Goal: Task Accomplishment & Management: Use online tool/utility

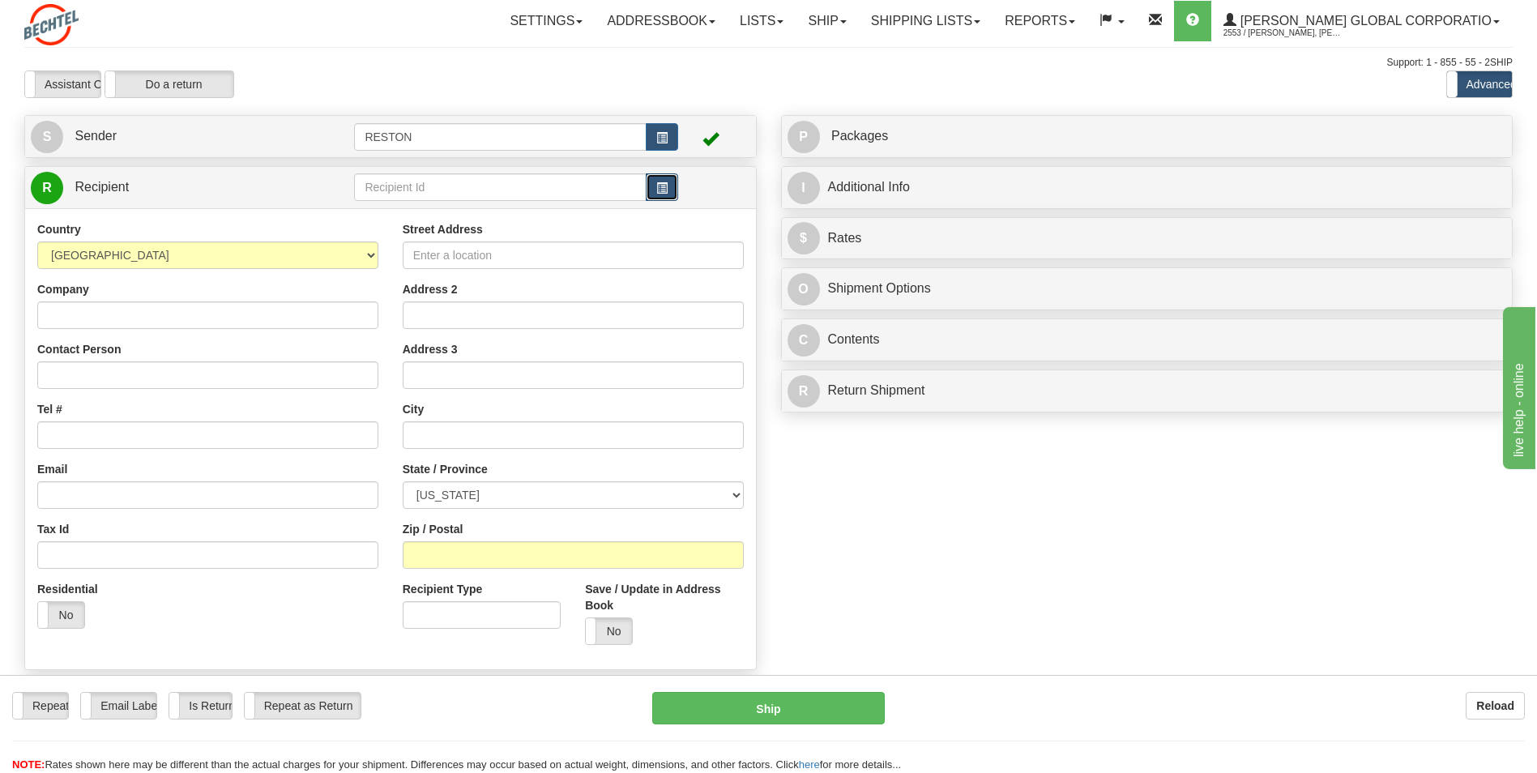
click at [662, 184] on span "button" at bounding box center [661, 188] width 11 height 11
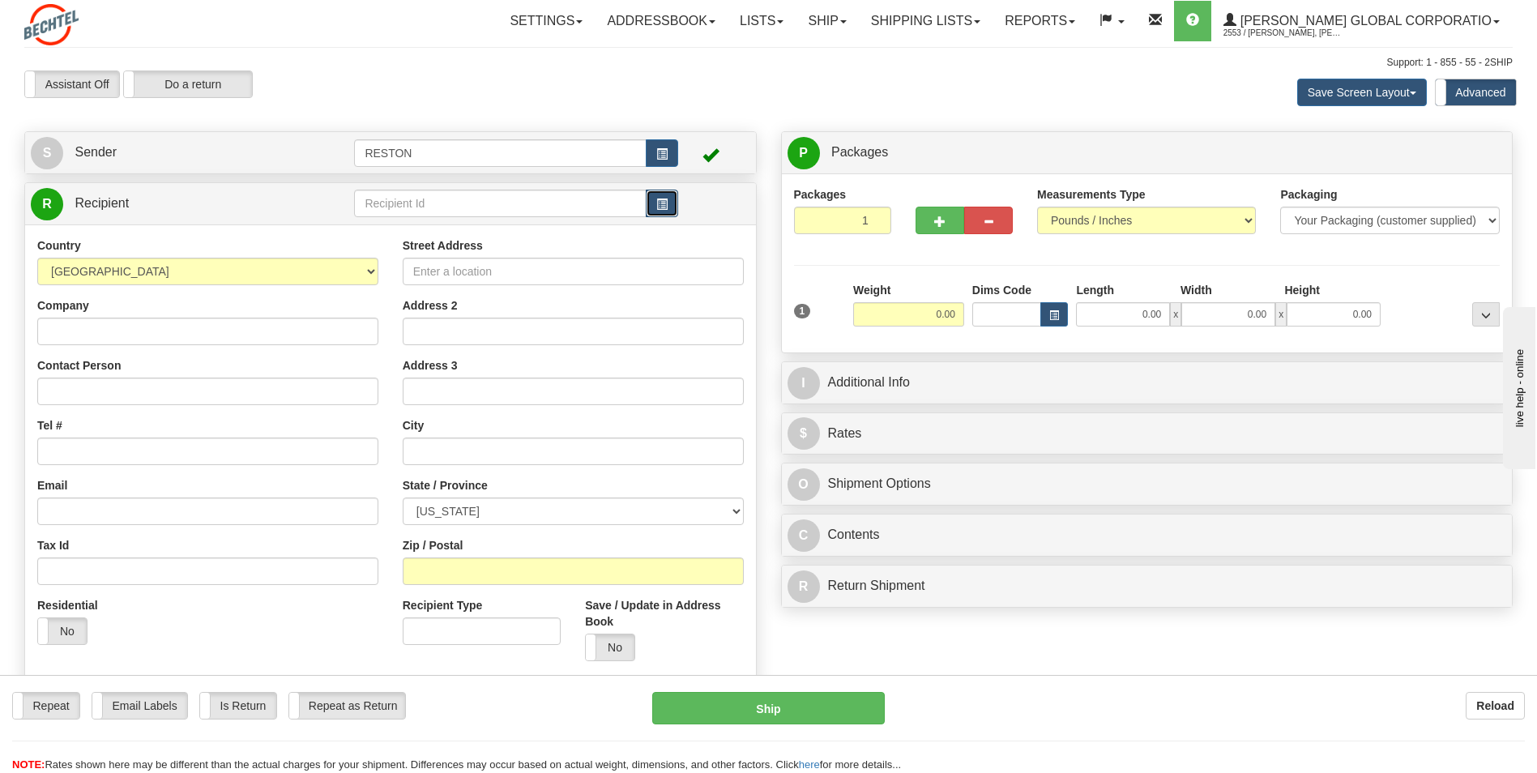
click at [658, 203] on span "button" at bounding box center [661, 204] width 11 height 11
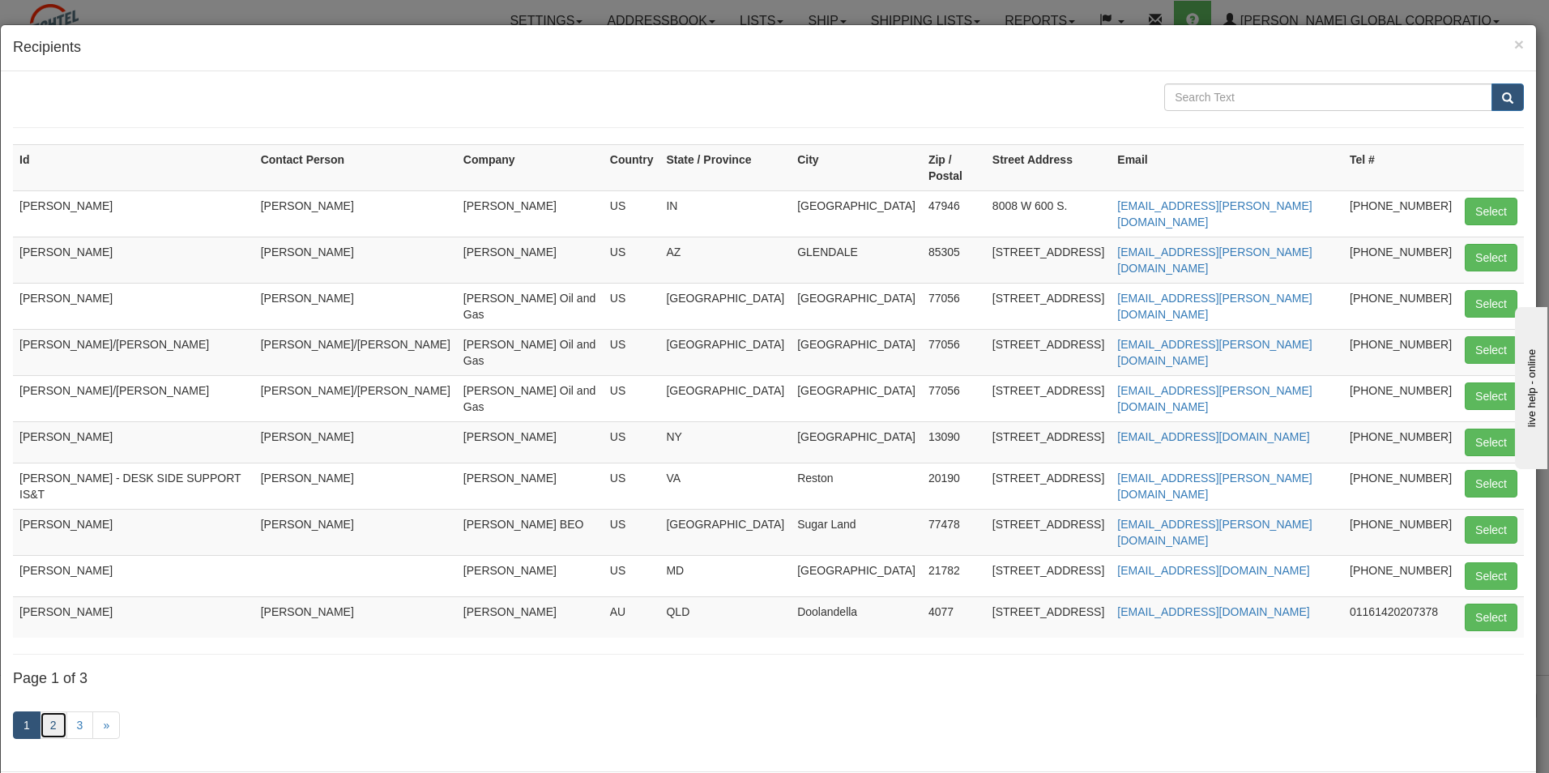
click at [53, 711] on link "2" at bounding box center [54, 725] width 28 height 28
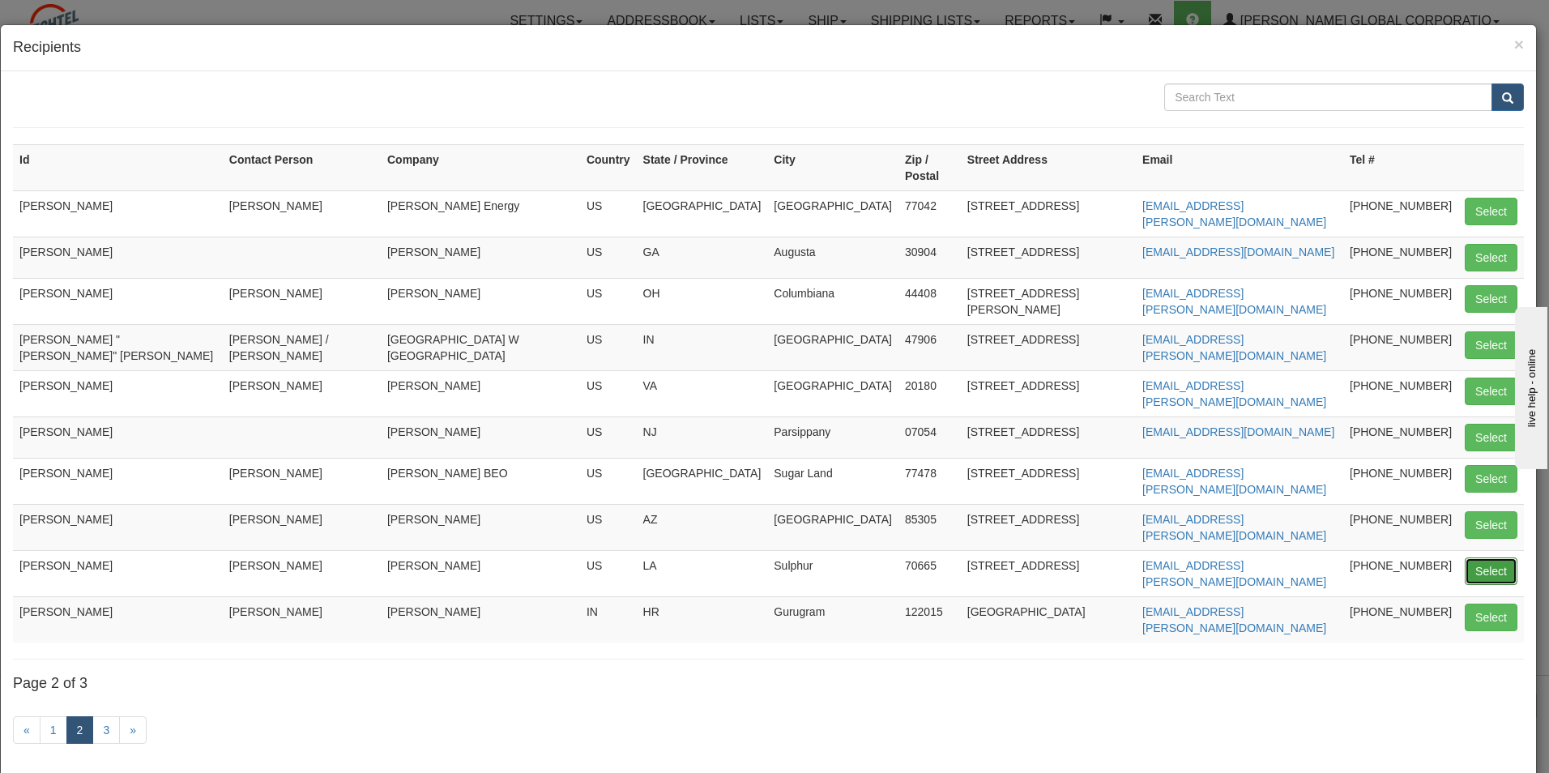
click at [1475, 557] on button "Select" at bounding box center [1491, 571] width 53 height 28
type input "[PERSON_NAME]"
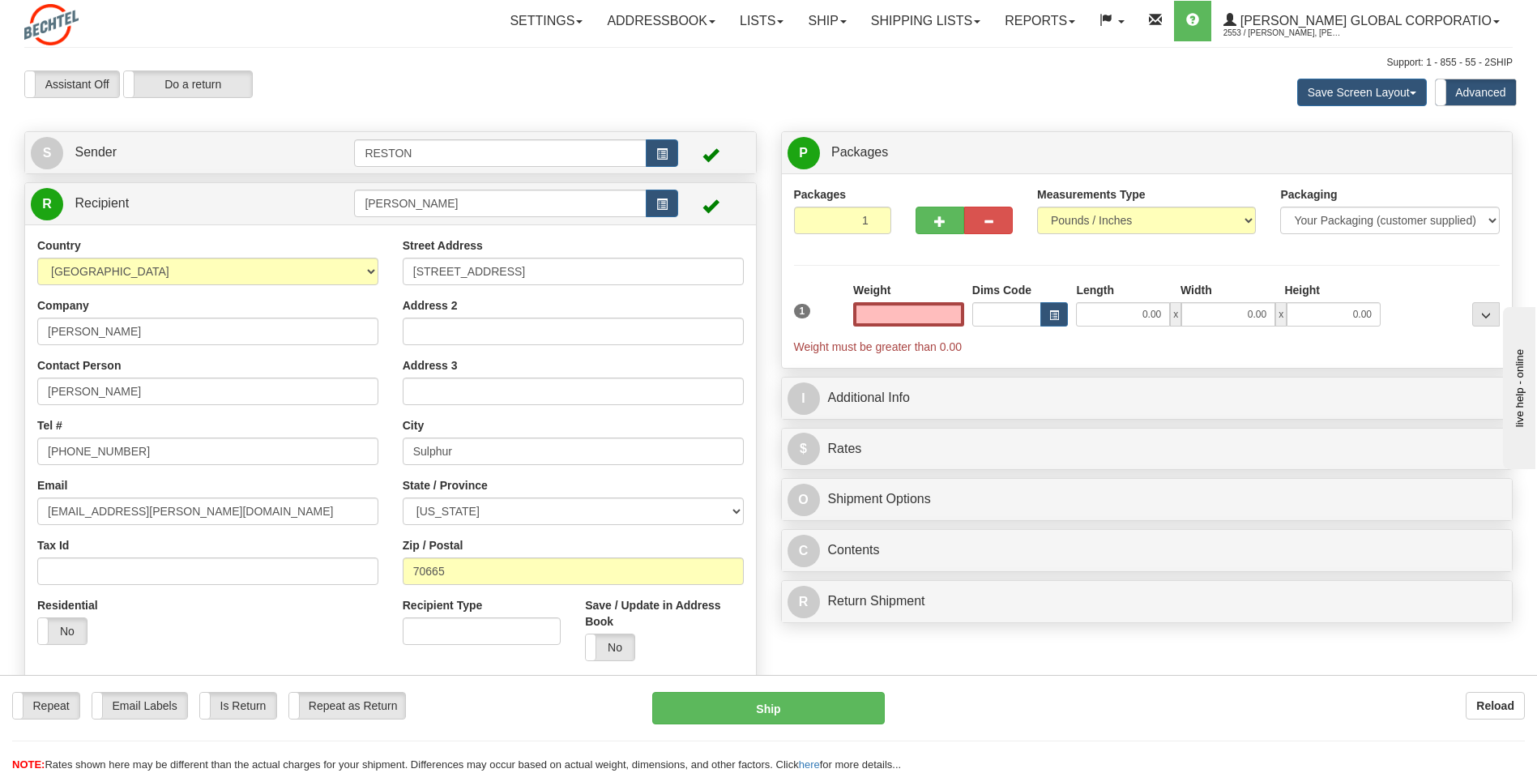
type input "0.00"
click at [450, 62] on div "Support: 1 - 855 - 55 - 2SHIP" at bounding box center [768, 63] width 1488 height 14
click at [1491, 219] on select "Your Packaging (customer supplied) Envelope (carrier supplied) Pack (carrier su…" at bounding box center [1389, 221] width 219 height 28
select select "4"
click at [1280, 207] on select "Your Packaging (customer supplied) Envelope (carrier supplied) Pack (carrier su…" at bounding box center [1389, 221] width 219 height 28
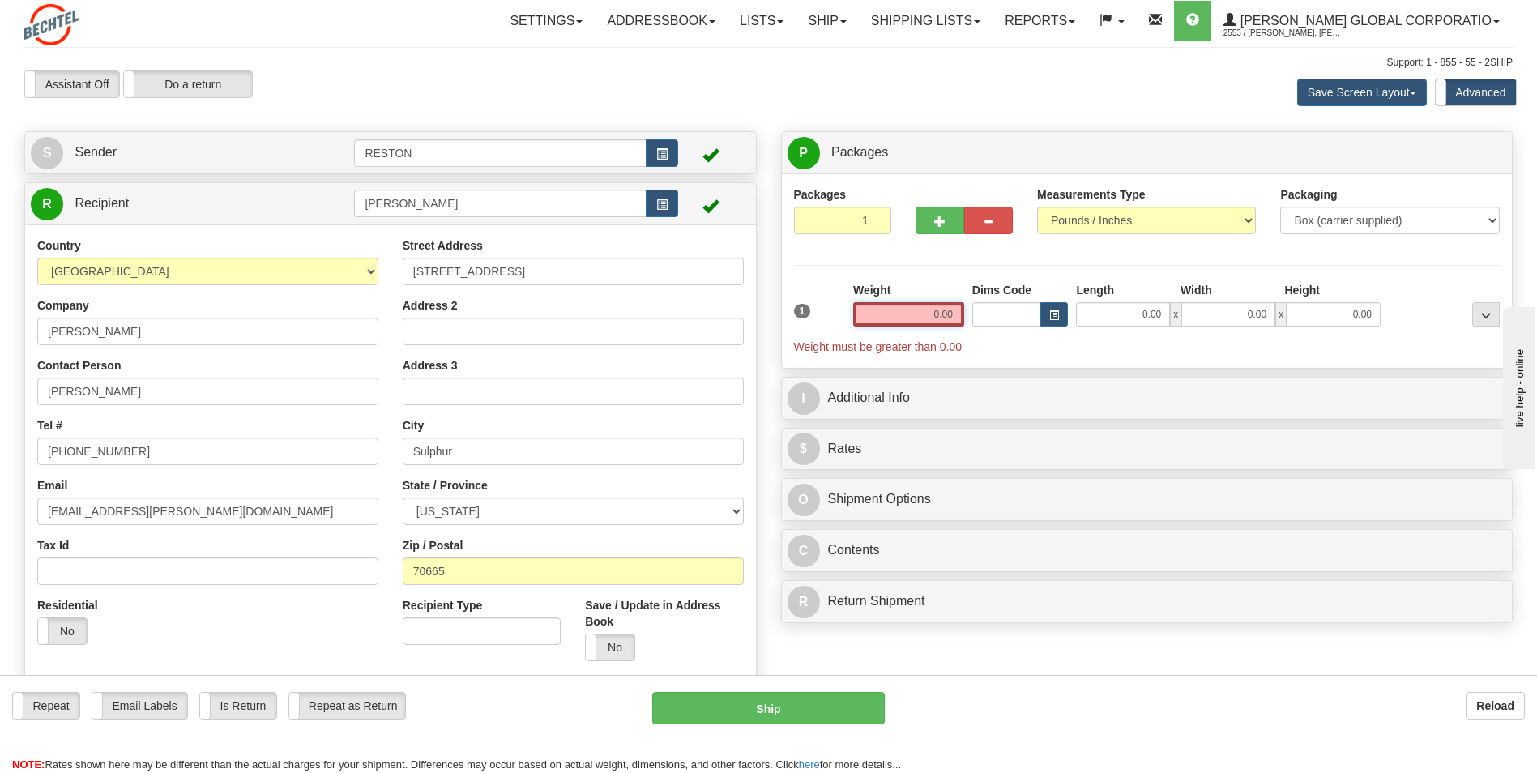
click at [923, 316] on input "0.00" at bounding box center [908, 314] width 111 height 24
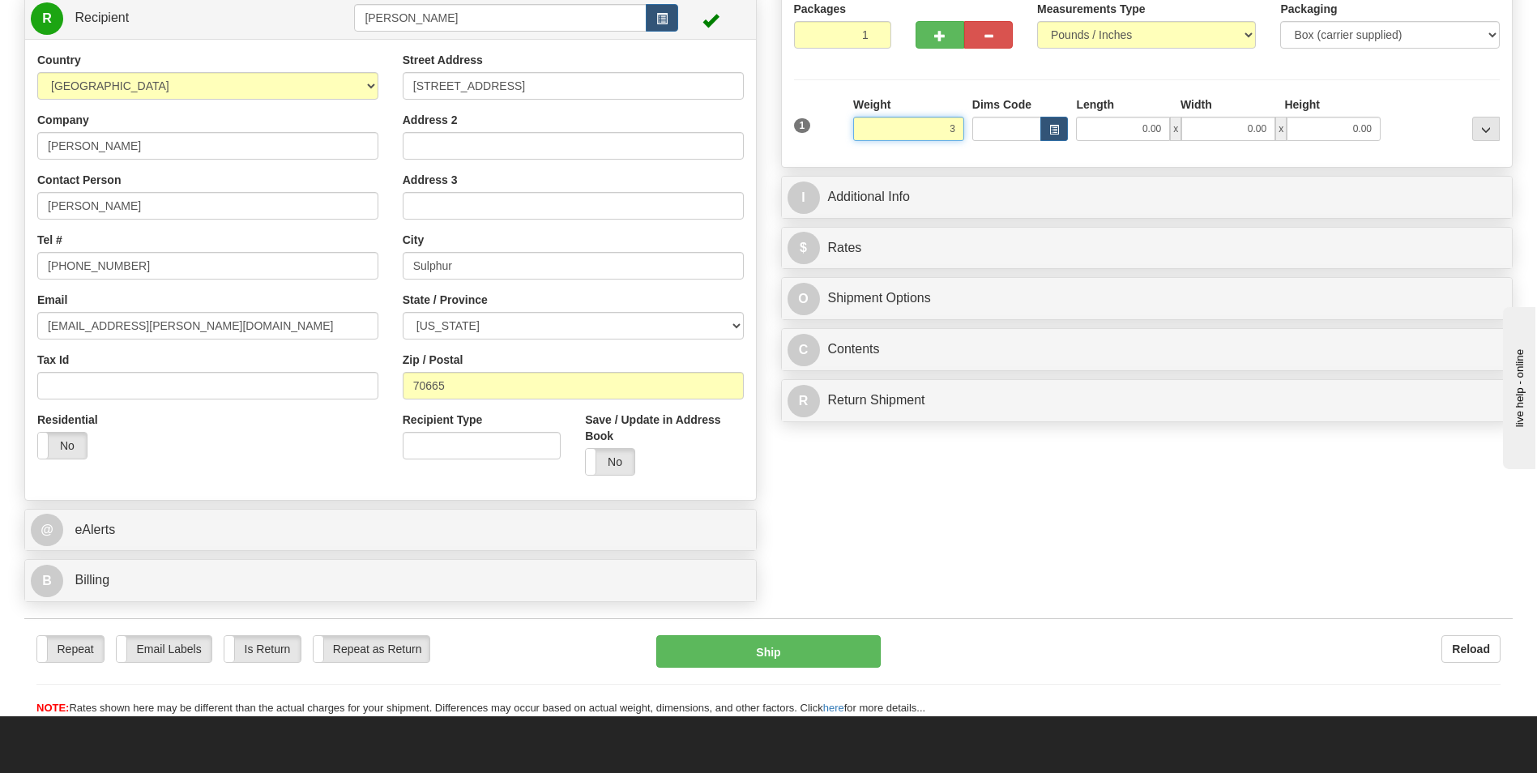
scroll to position [189, 0]
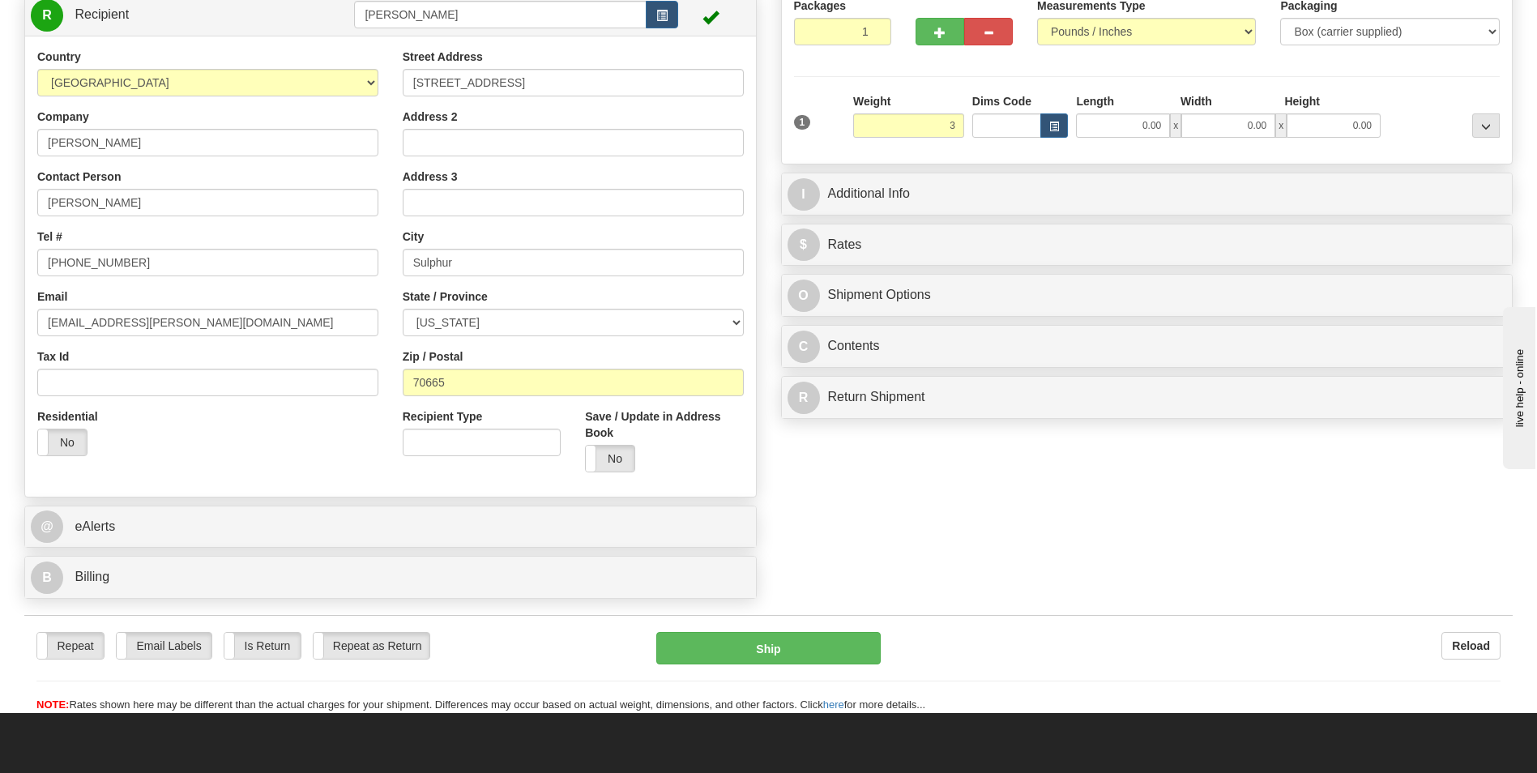
type input "3.00"
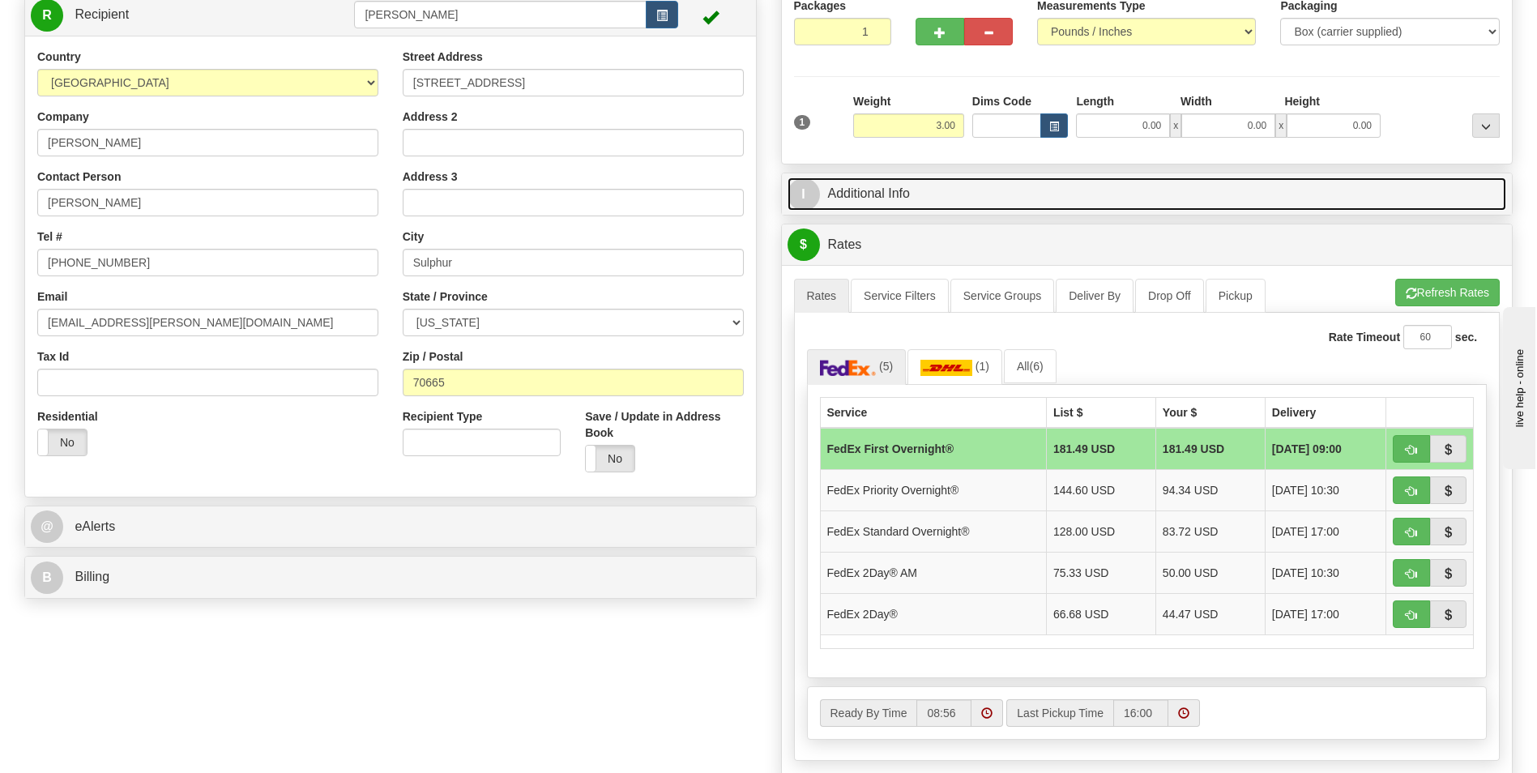
click at [808, 195] on span "I" at bounding box center [803, 194] width 32 height 32
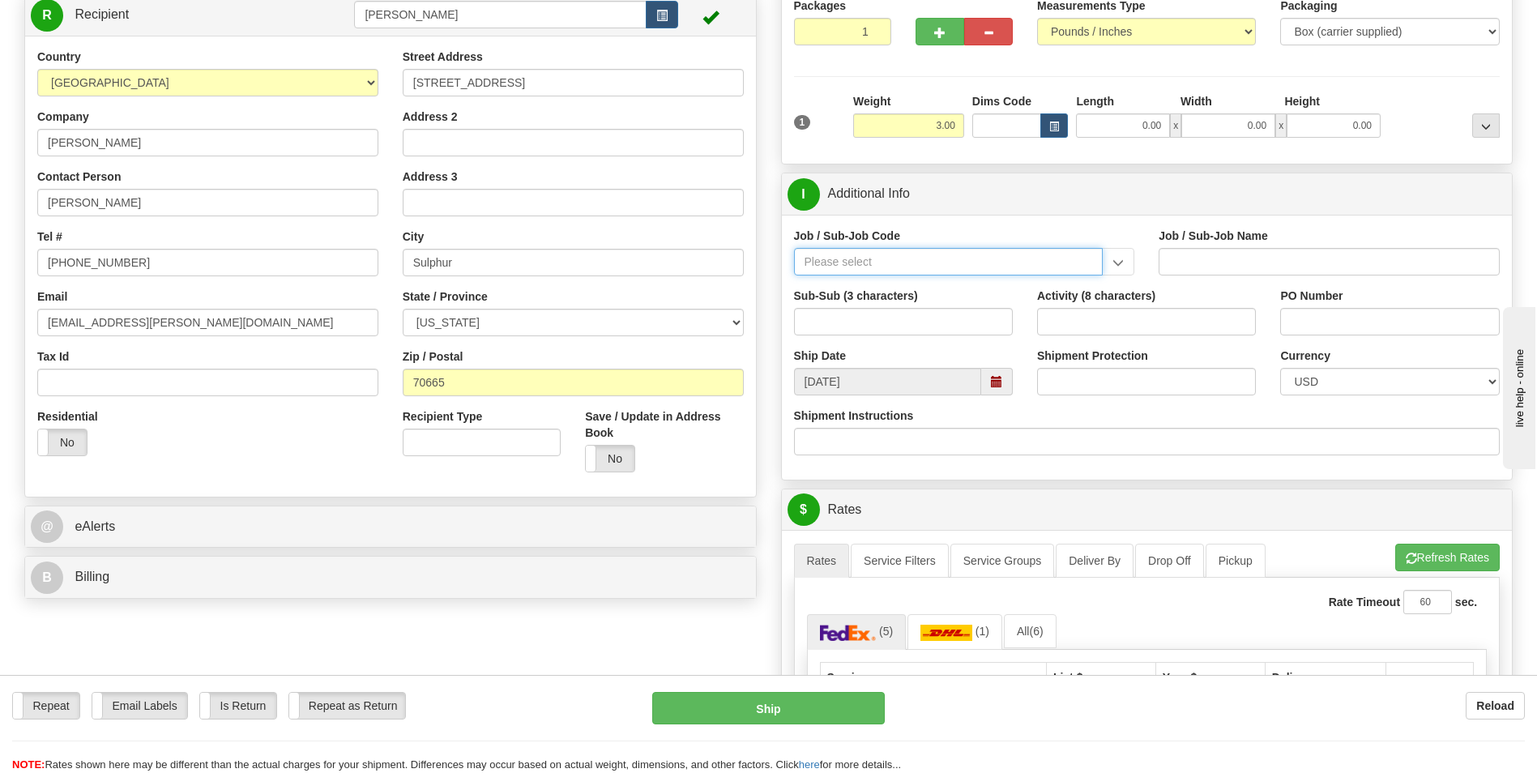
click at [811, 262] on input "Job / Sub-Job Code" at bounding box center [948, 262] width 309 height 28
paste input "26132-100"
type input "26132-100"
click at [821, 288] on div "26132-100" at bounding box center [944, 287] width 293 height 18
type input "DRIFTWOOD LNG - HOME OFFICE - [GEOGRAPHIC_DATA] ACTIVITIES"
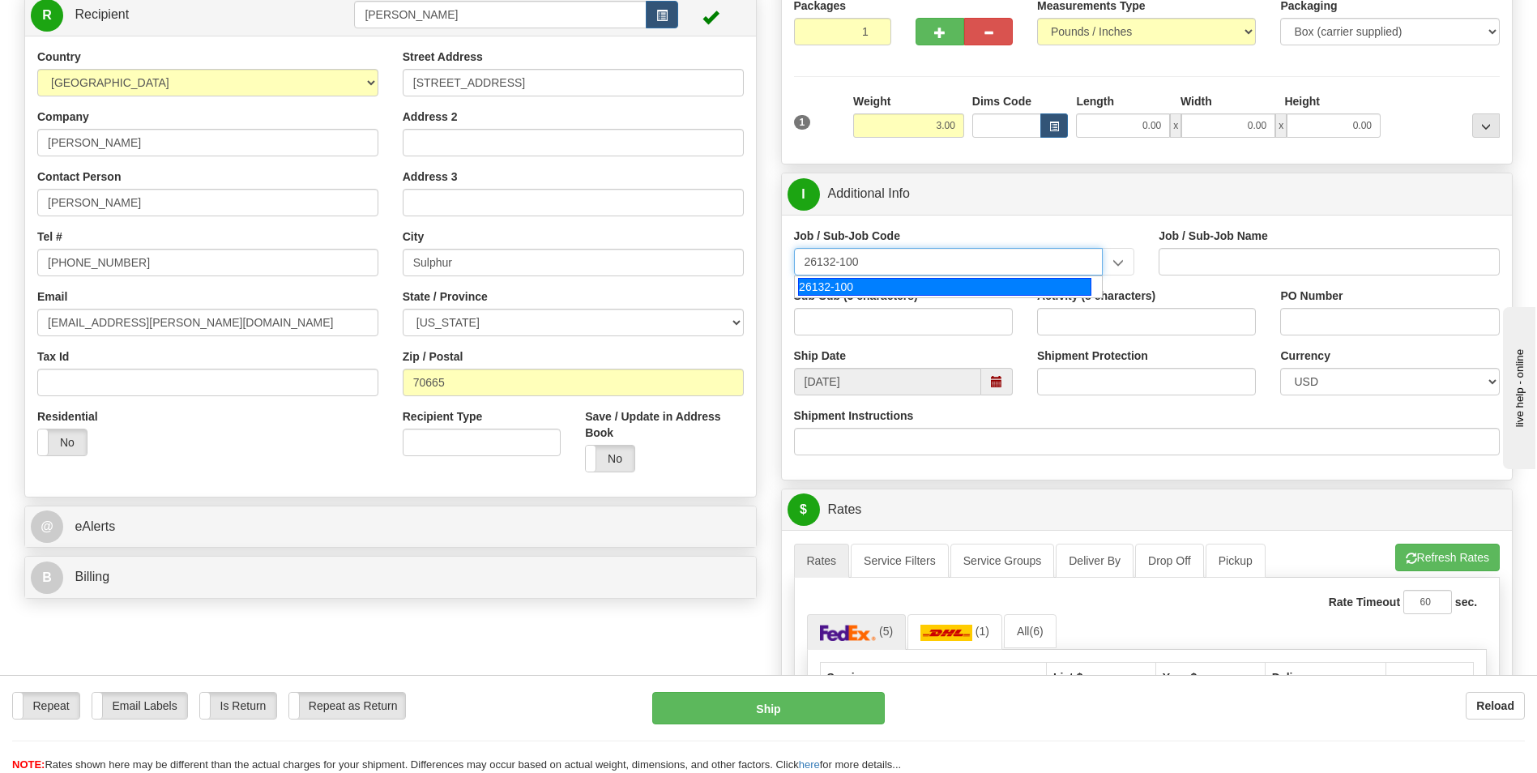
type input "26132-100"
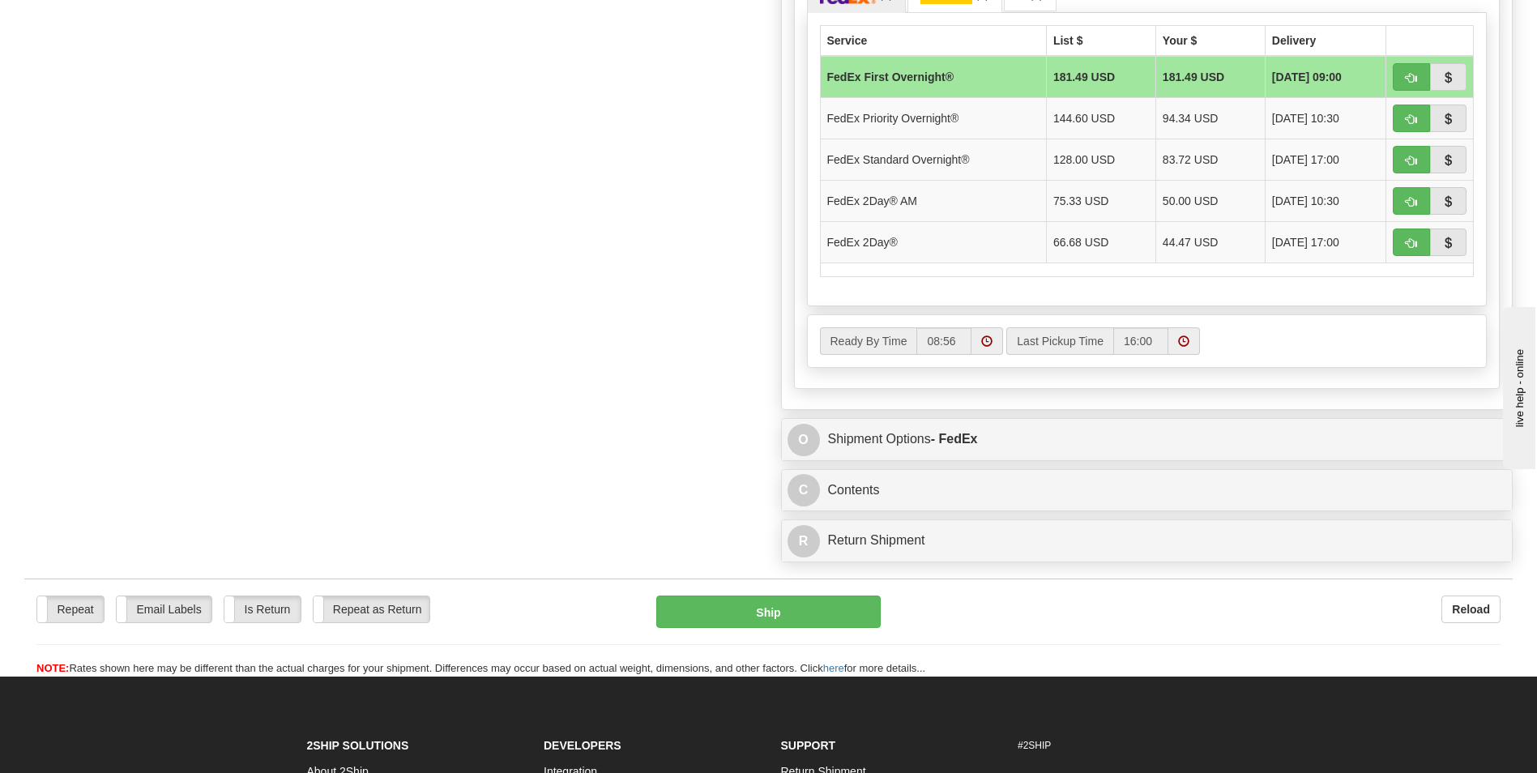
scroll to position [831, 0]
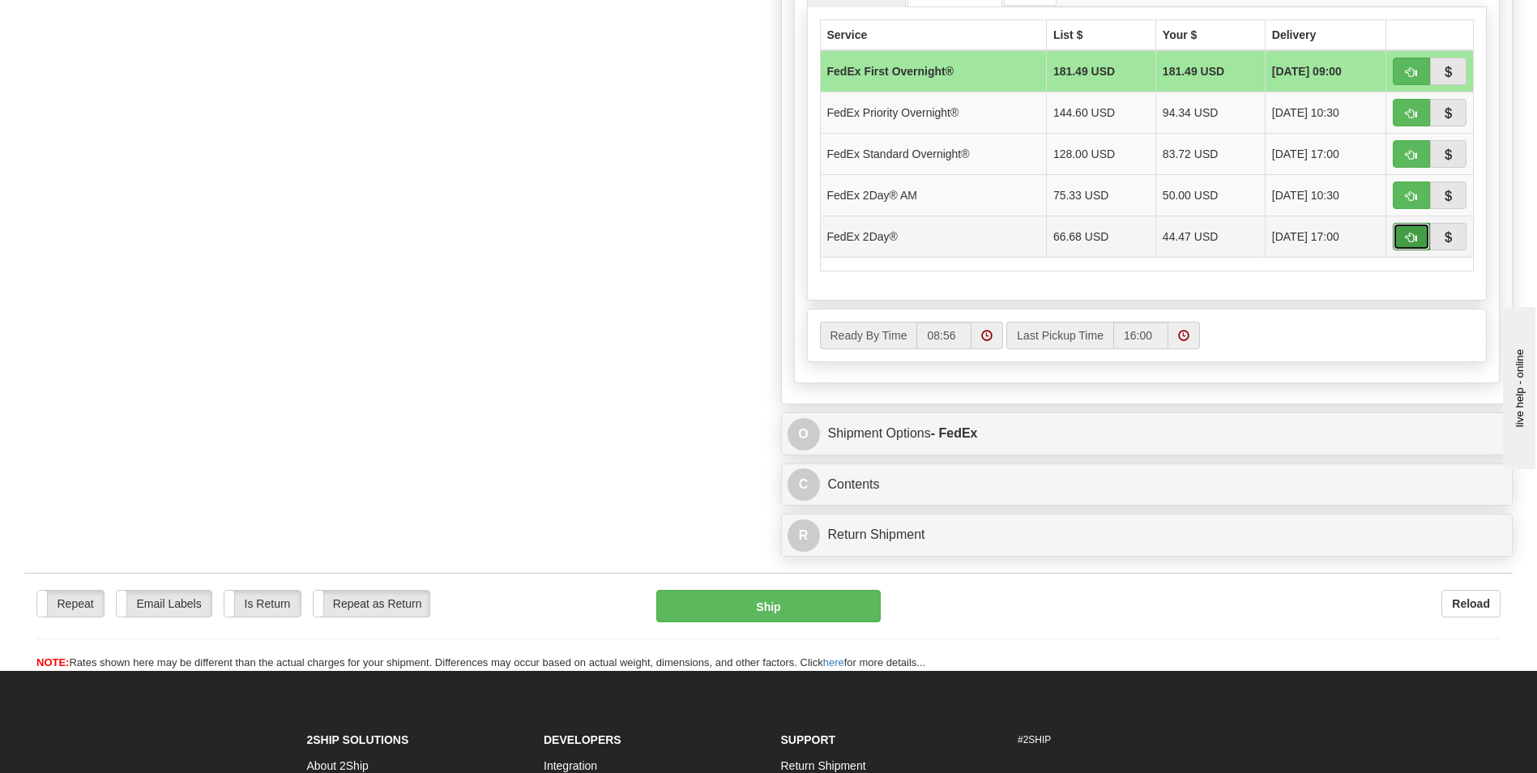
click at [1412, 237] on span "button" at bounding box center [1411, 237] width 11 height 11
type input "03"
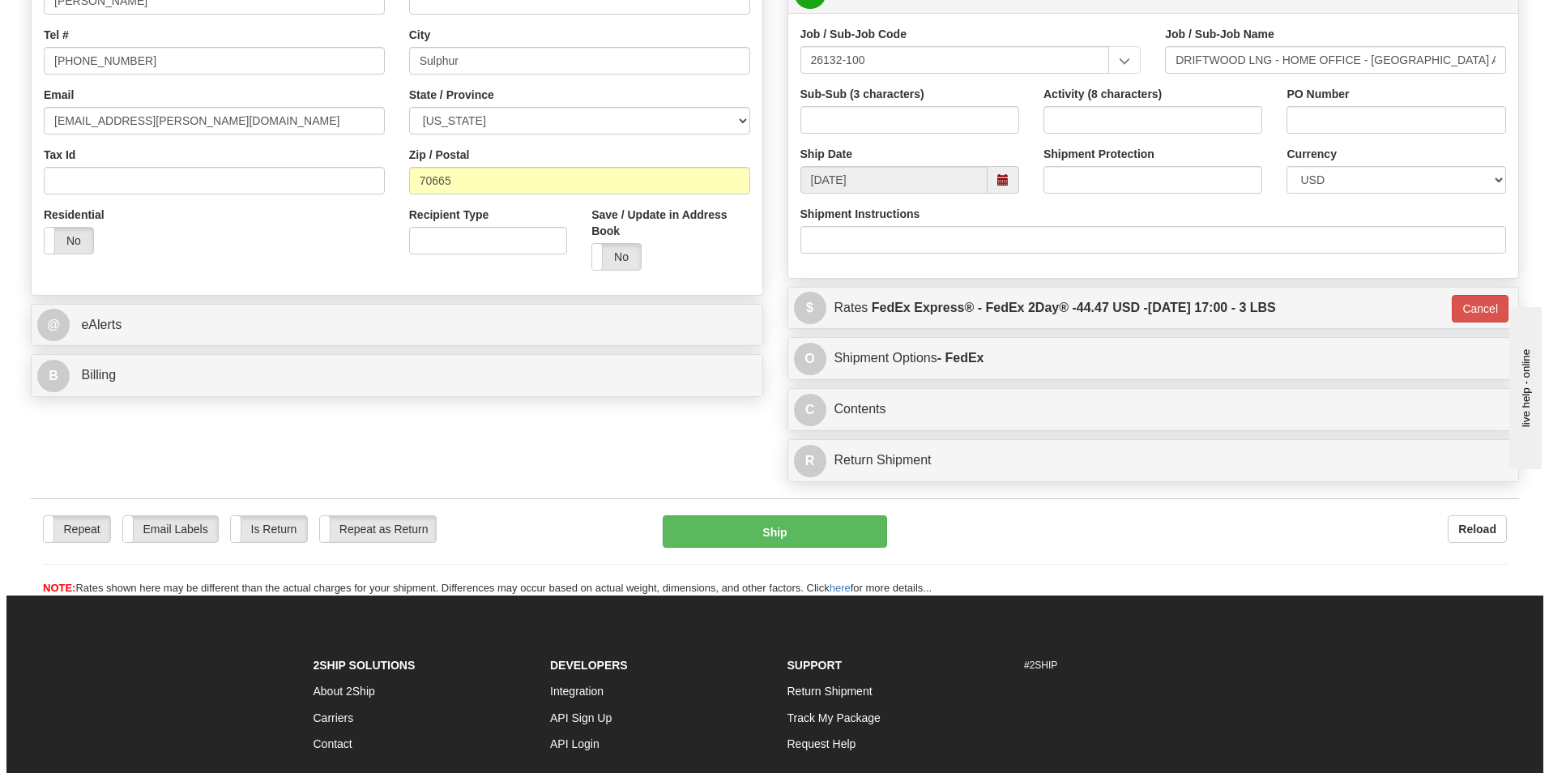
scroll to position [393, 0]
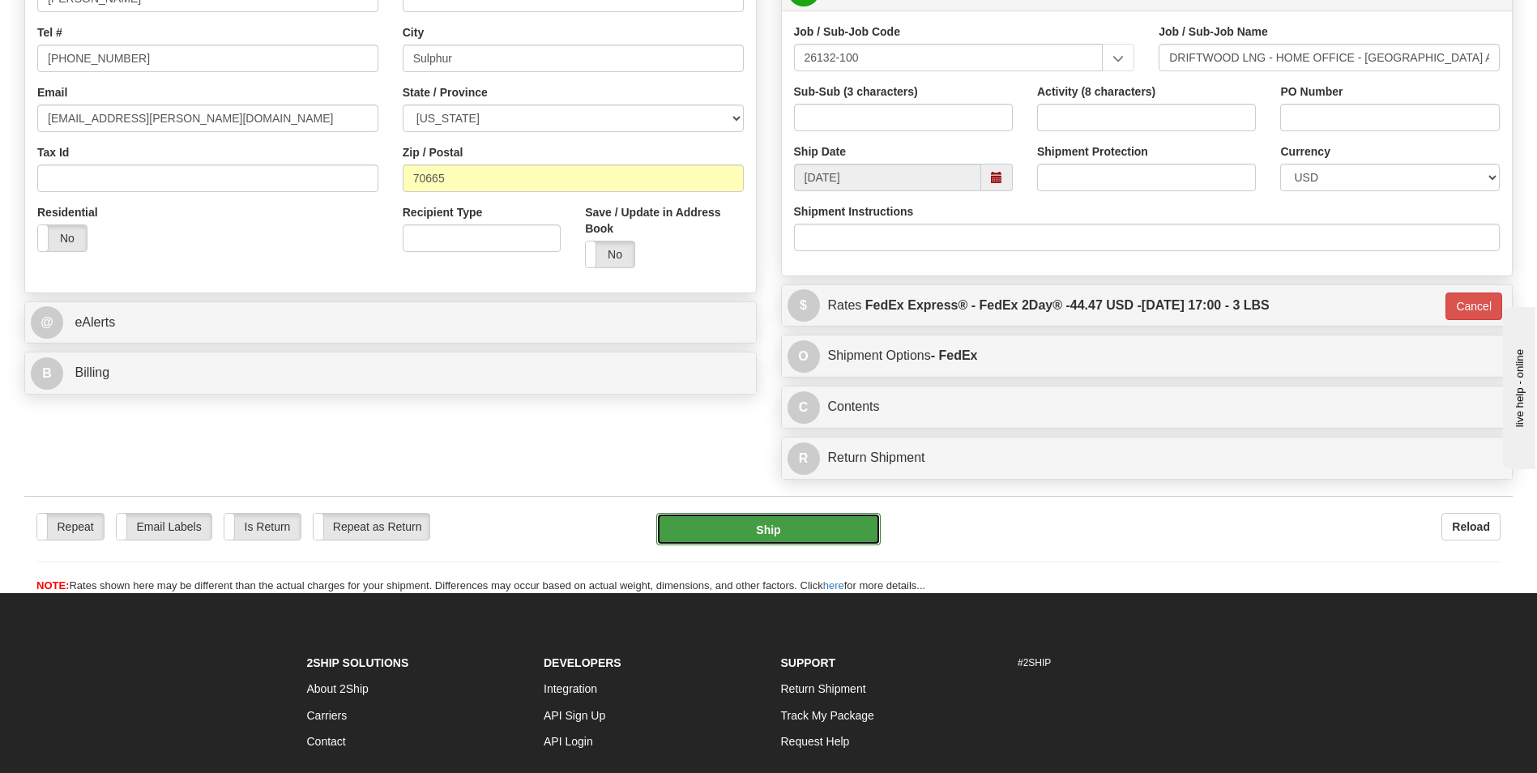
click at [766, 531] on button "Ship" at bounding box center [768, 529] width 224 height 32
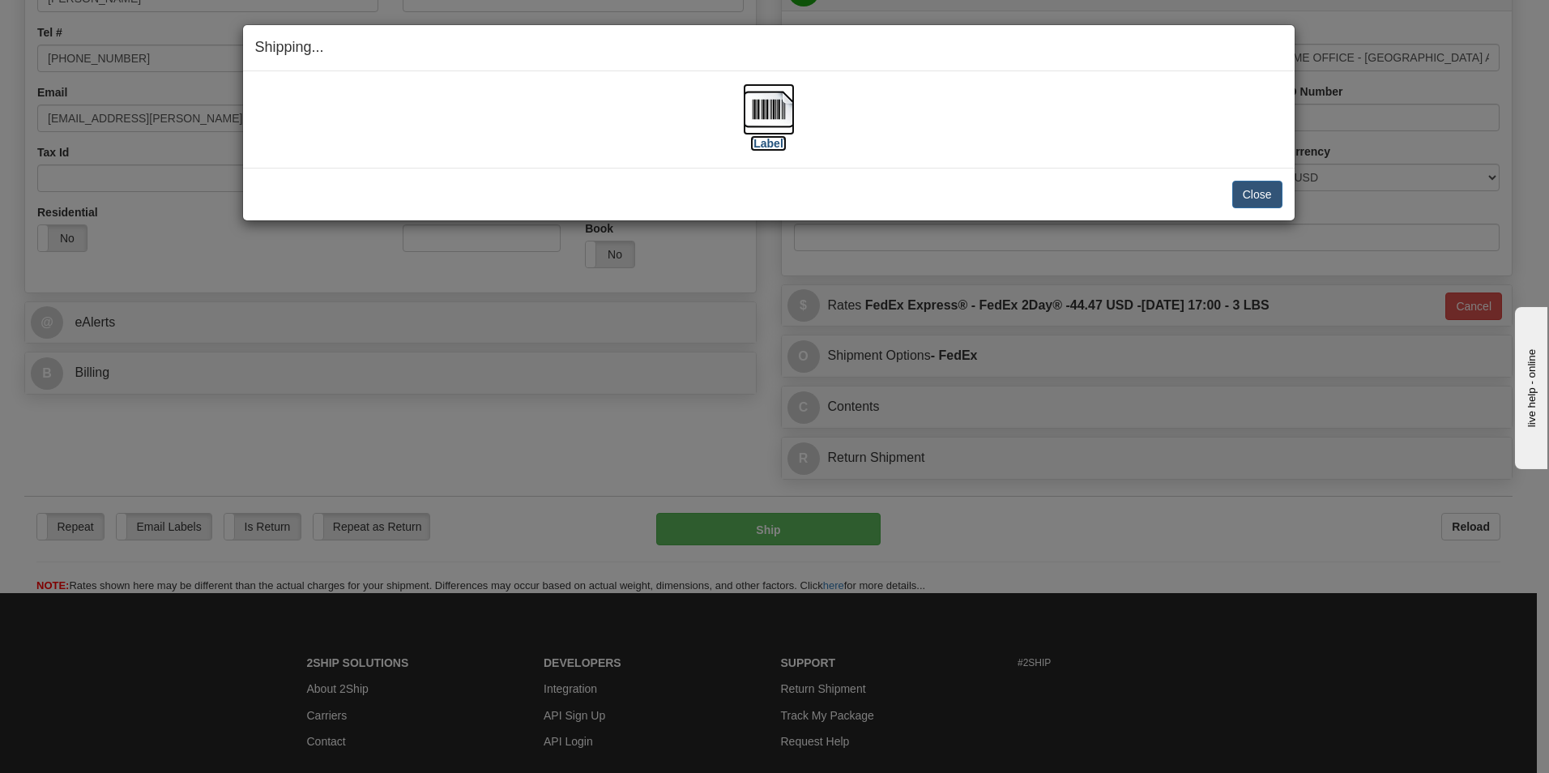
click at [773, 109] on img at bounding box center [769, 109] width 52 height 52
click at [1256, 190] on button "Close" at bounding box center [1257, 195] width 50 height 28
